Goal: Task Accomplishment & Management: Manage account settings

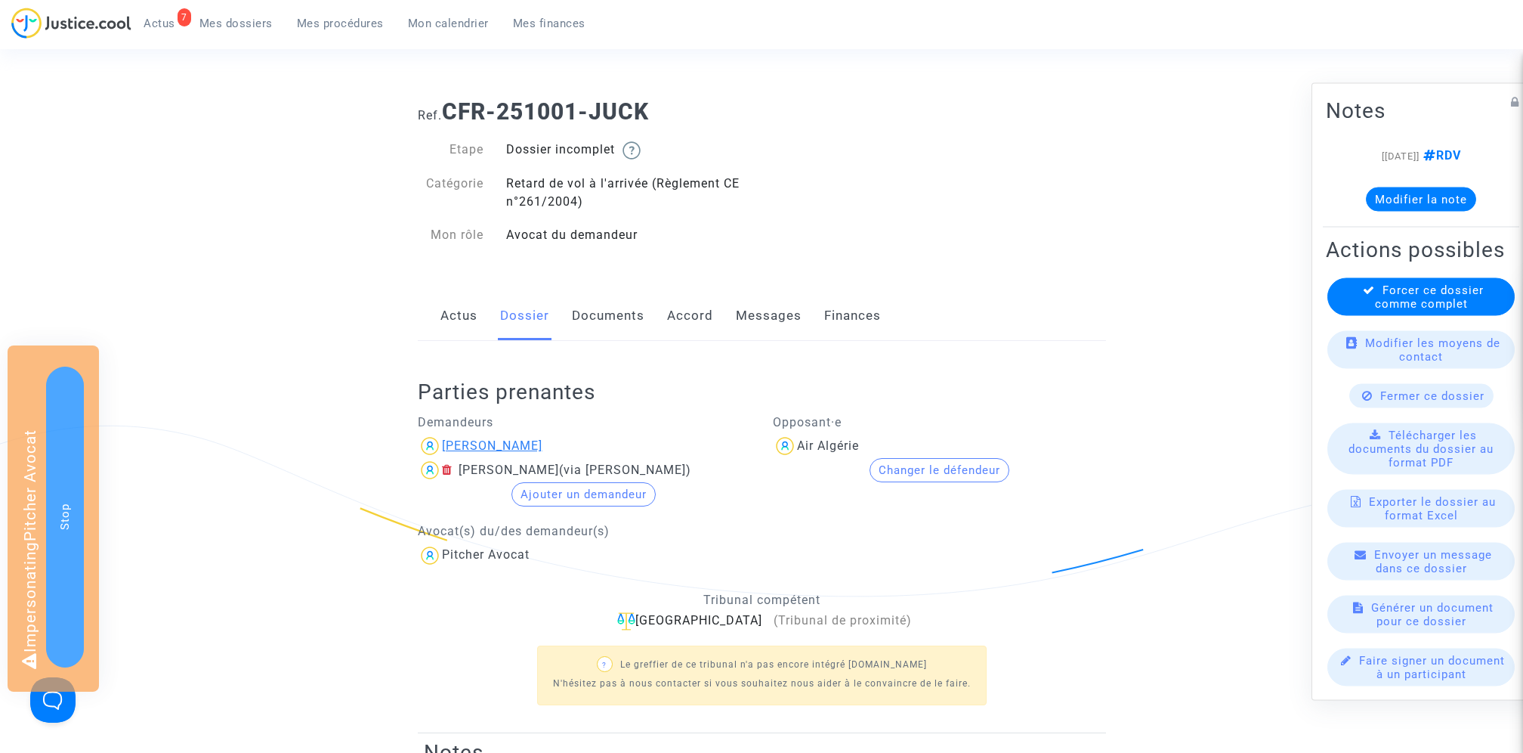
click at [475, 440] on div "Jade Hamitouche" at bounding box center [492, 445] width 101 height 14
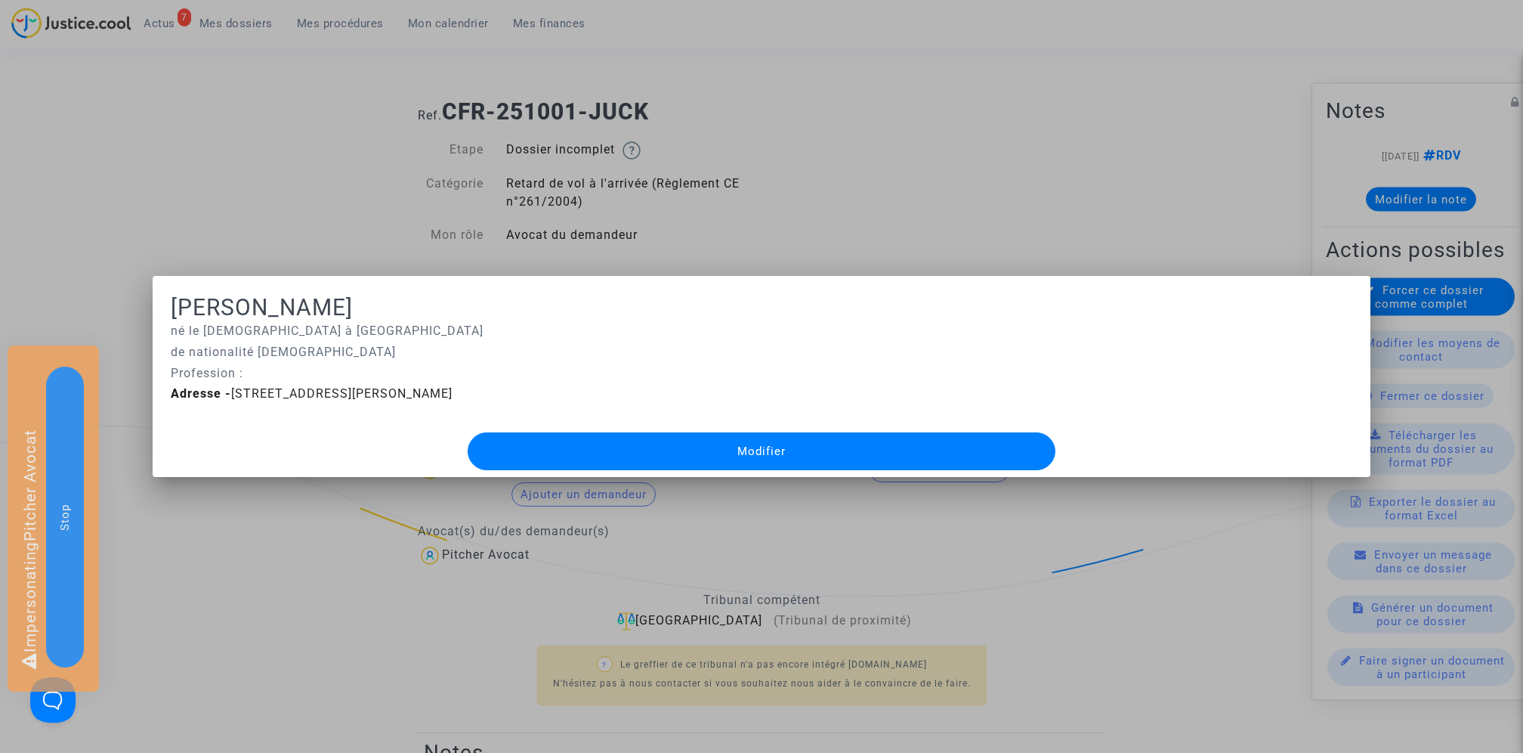
click at [600, 441] on button "Modifier" at bounding box center [762, 451] width 588 height 38
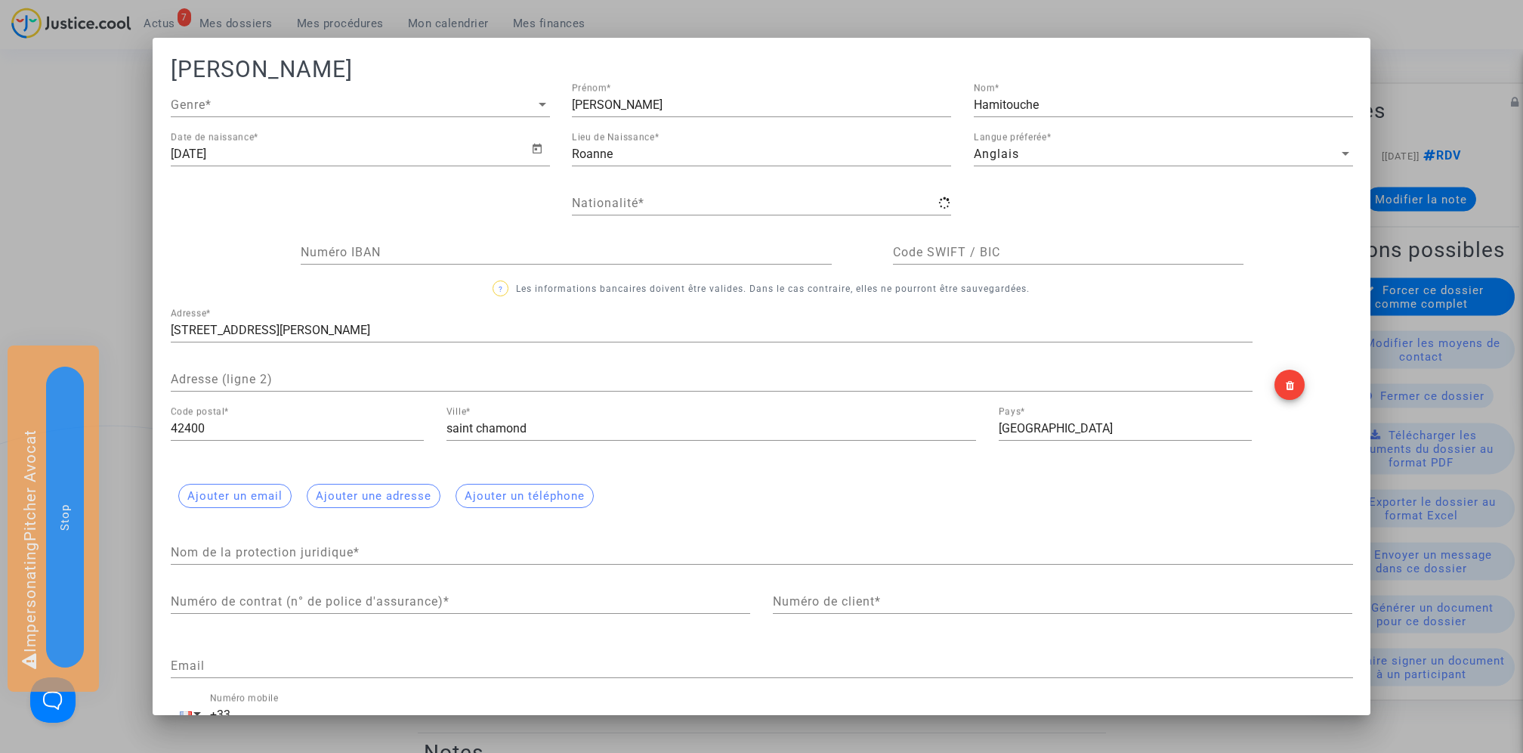
type input "française"
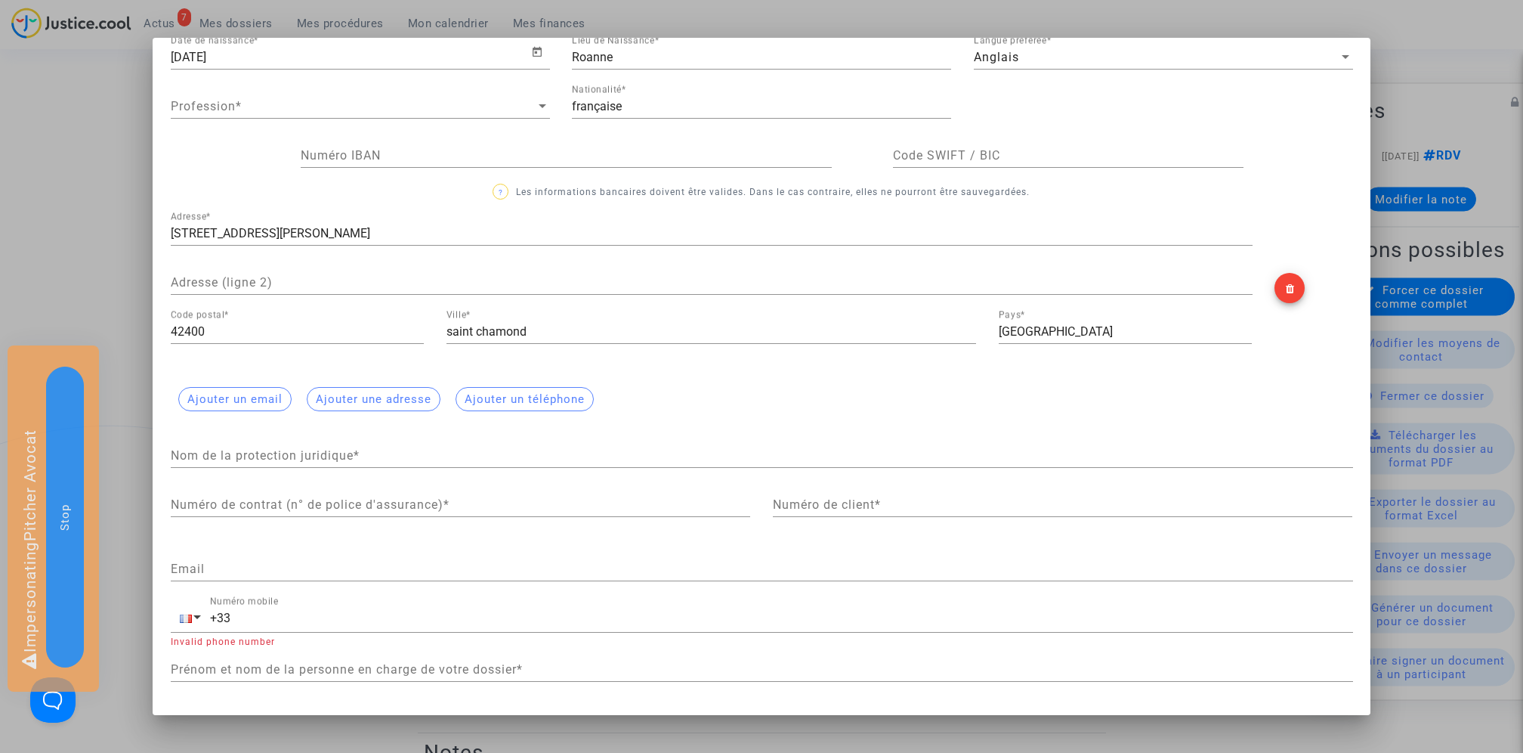
click at [119, 190] on div at bounding box center [761, 376] width 1523 height 753
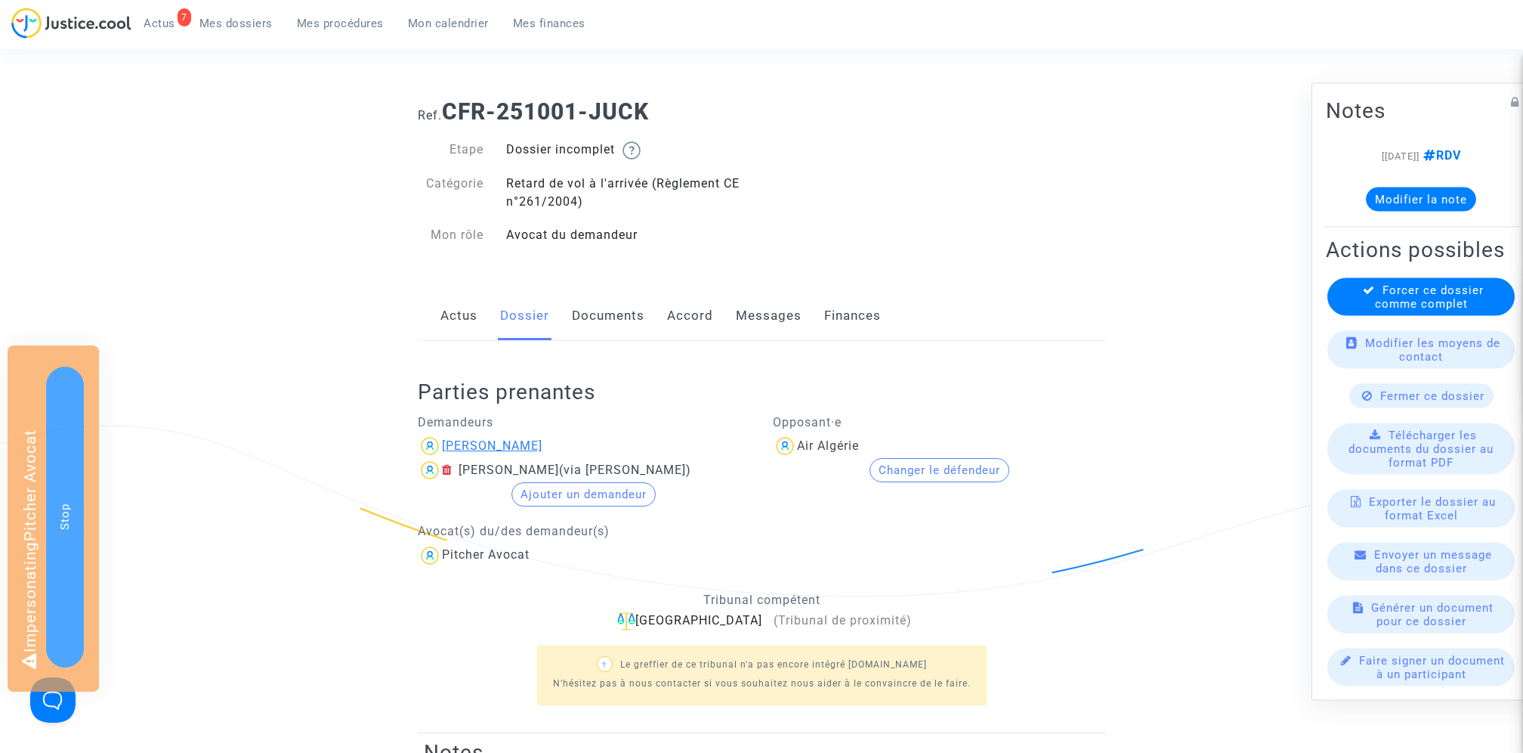
click at [512, 446] on div "Jade Hamitouche" at bounding box center [492, 445] width 101 height 14
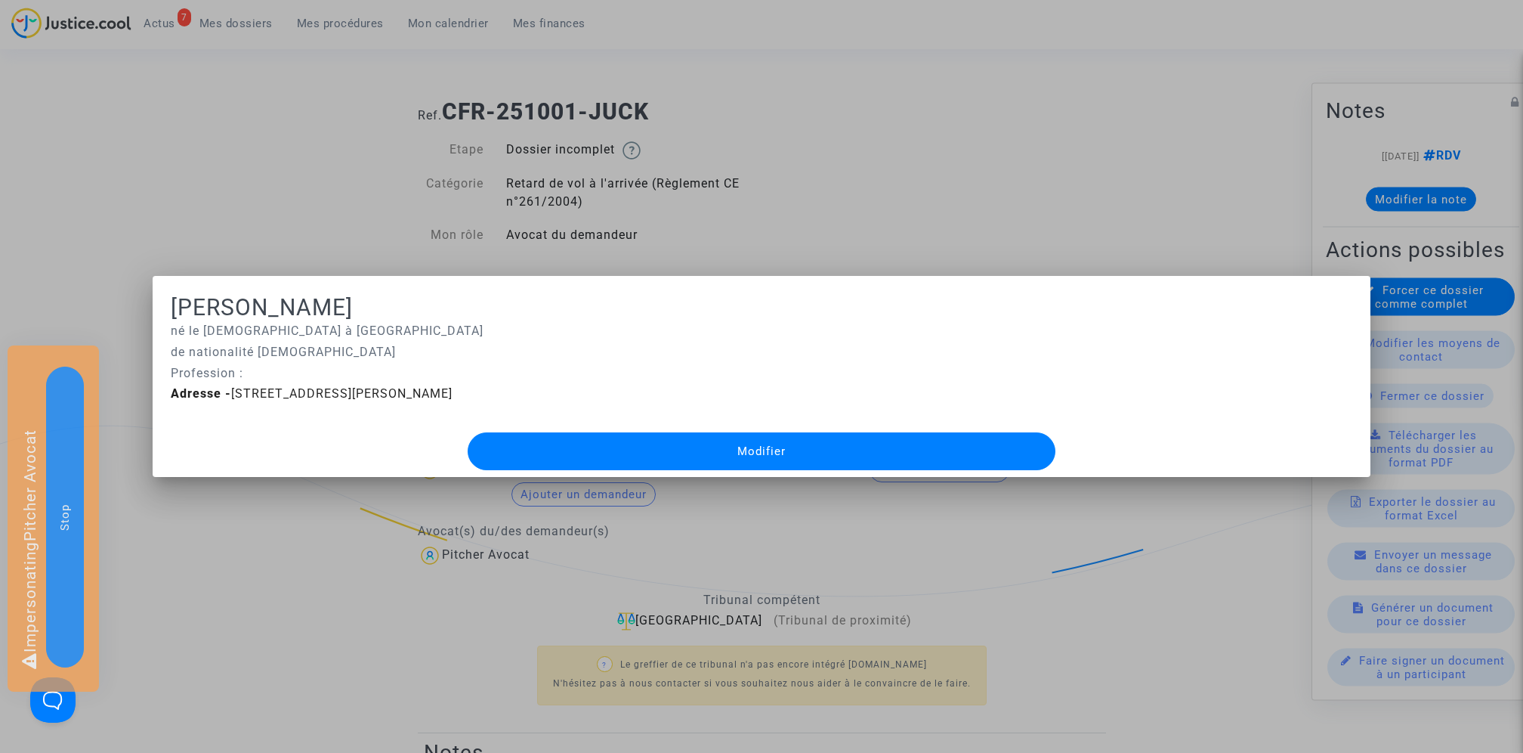
click at [616, 451] on button "Modifier" at bounding box center [762, 451] width 588 height 38
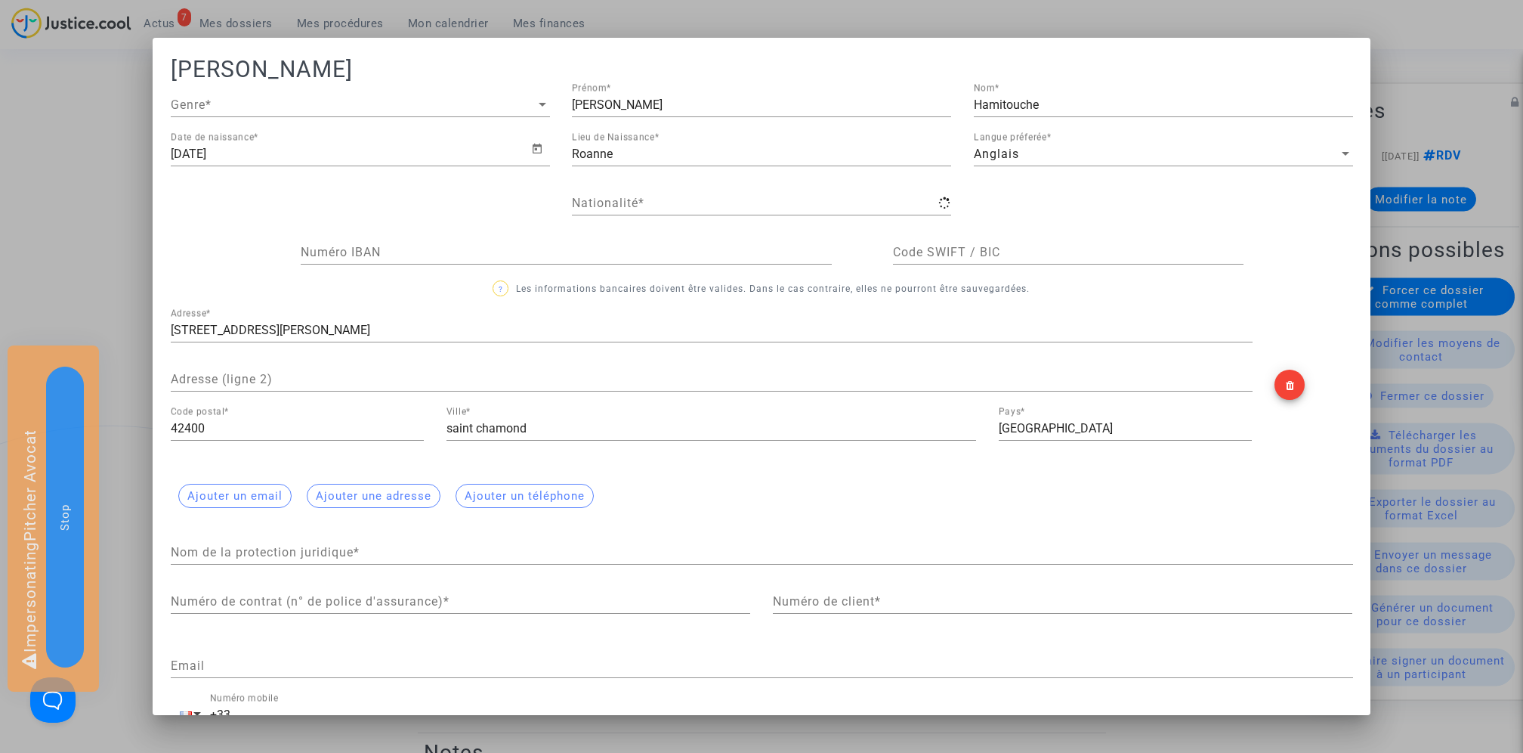
type input "française"
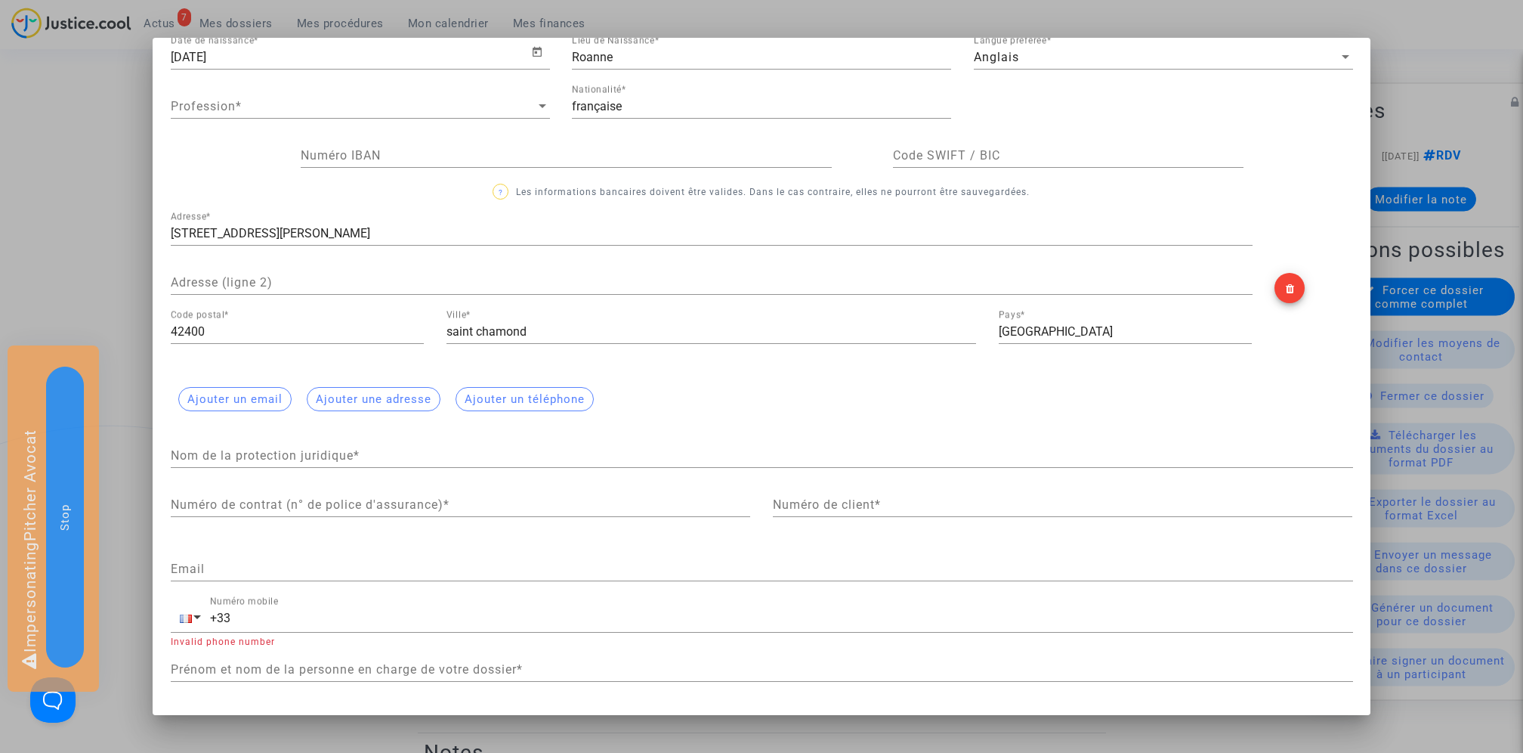
click at [103, 175] on div at bounding box center [761, 376] width 1523 height 753
